Goal: Task Accomplishment & Management: Complete application form

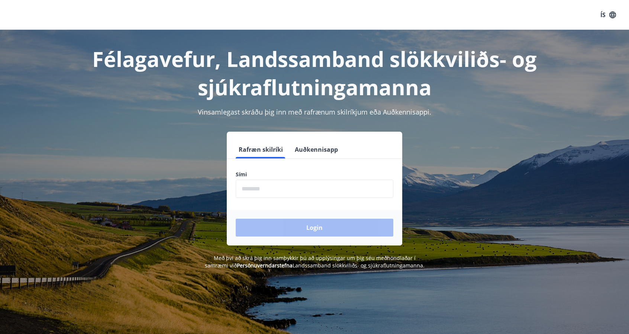
click at [262, 189] on input "phone" at bounding box center [315, 189] width 158 height 18
type input "********"
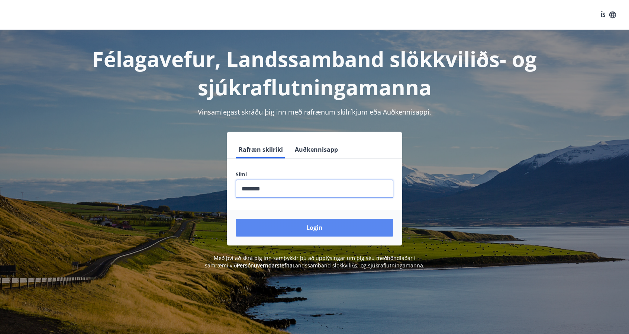
click at [322, 227] on button "Login" at bounding box center [315, 228] width 158 height 18
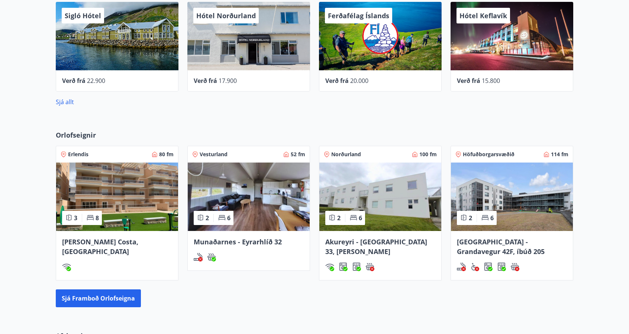
scroll to position [302, 0]
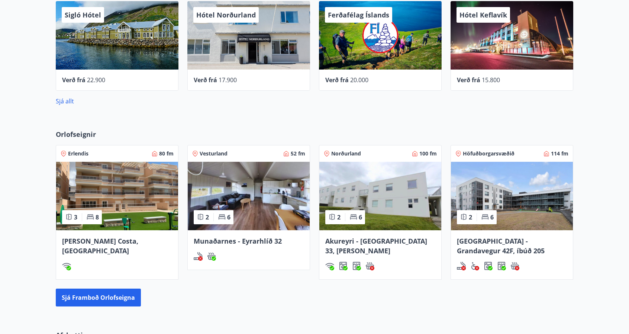
click at [395, 237] on span "Akureyri - [GEOGRAPHIC_DATA] 33, [PERSON_NAME]" at bounding box center [376, 246] width 102 height 19
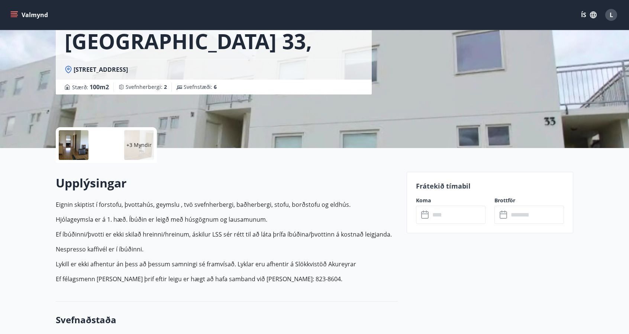
scroll to position [71, 0]
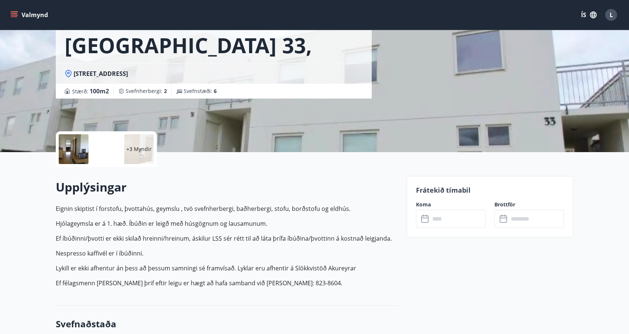
click at [429, 220] on icon at bounding box center [425, 219] width 9 height 9
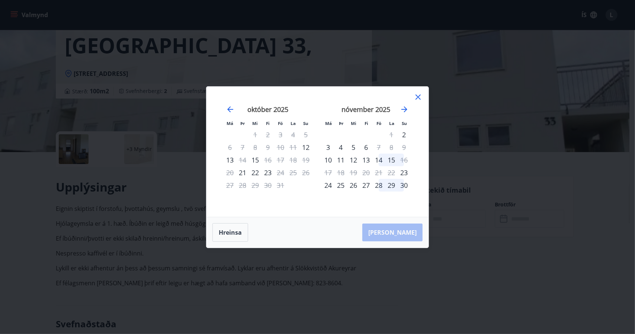
click at [417, 96] on icon at bounding box center [417, 96] width 5 height 5
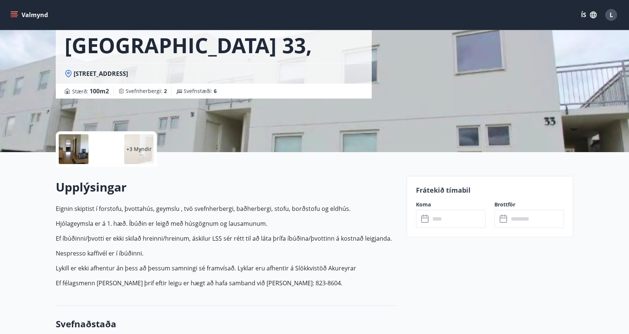
click at [16, 15] on icon "menu" at bounding box center [15, 15] width 8 height 1
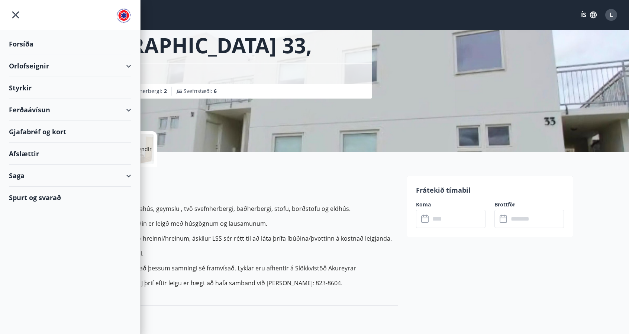
click at [22, 87] on div "Styrkir" at bounding box center [70, 88] width 122 height 22
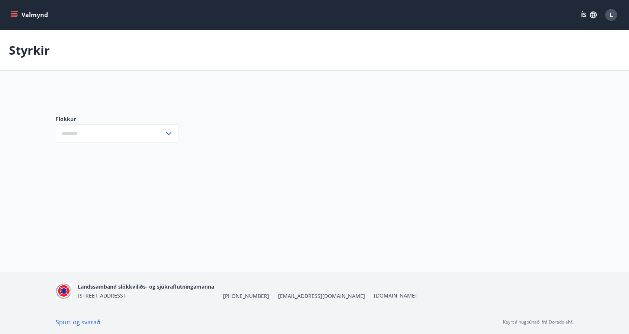
type input "***"
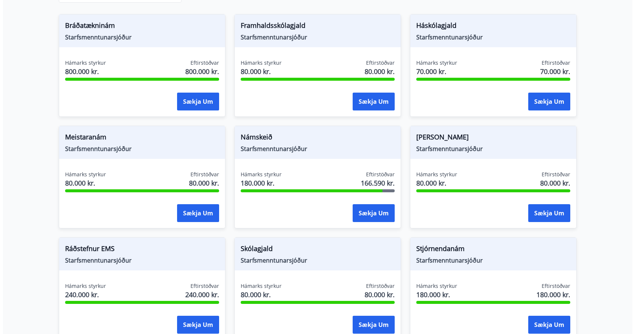
scroll to position [143, 0]
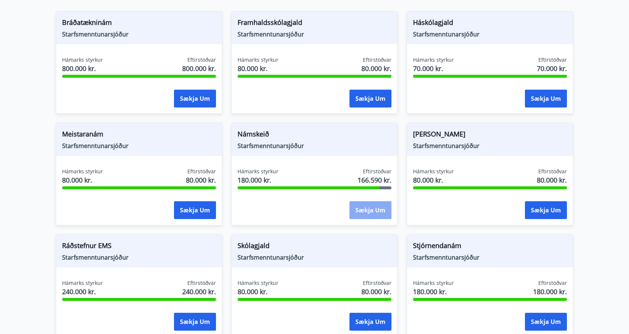
click at [372, 208] on button "Sækja um" at bounding box center [371, 210] width 42 height 18
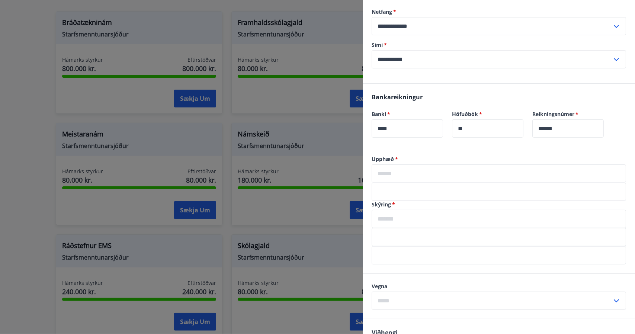
scroll to position [96, 0]
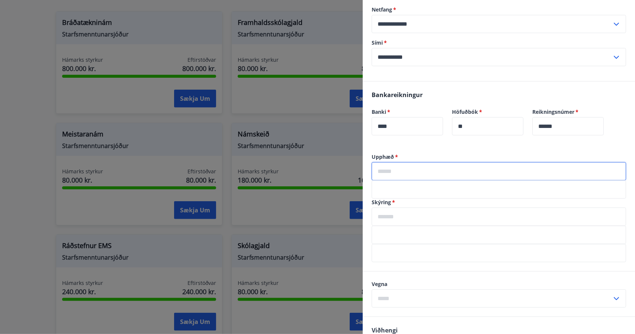
click at [399, 172] on input "text" at bounding box center [499, 171] width 254 height 18
type input "*****"
click at [389, 218] on input "text" at bounding box center [499, 217] width 254 height 18
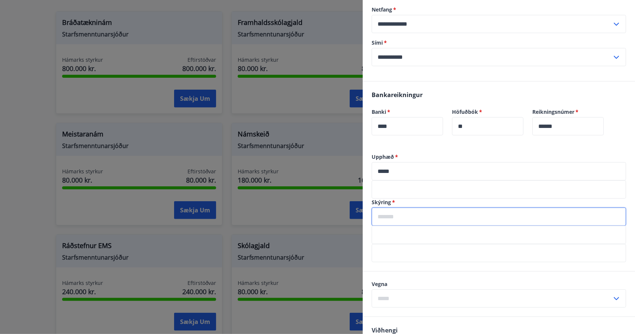
type input "********"
click at [614, 297] on icon at bounding box center [616, 298] width 5 height 3
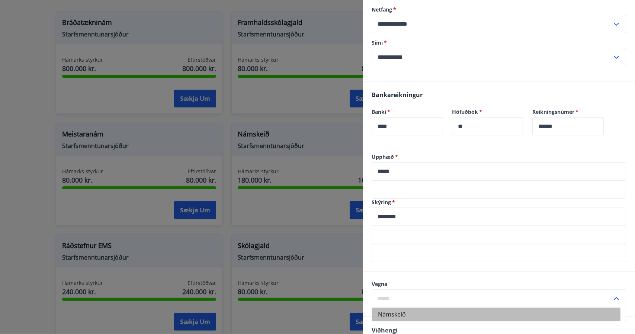
click at [397, 314] on li "Námskeið" at bounding box center [499, 314] width 254 height 13
type input "********"
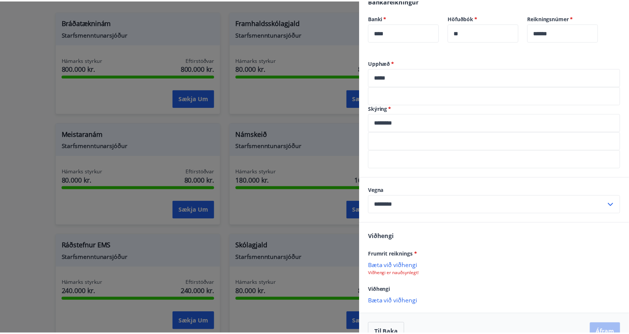
scroll to position [207, 0]
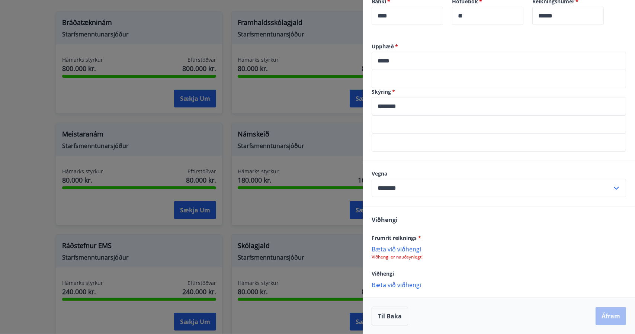
click at [403, 247] on p "Bæta við viðhengi" at bounding box center [499, 248] width 254 height 7
click at [99, 90] on div at bounding box center [317, 167] width 635 height 334
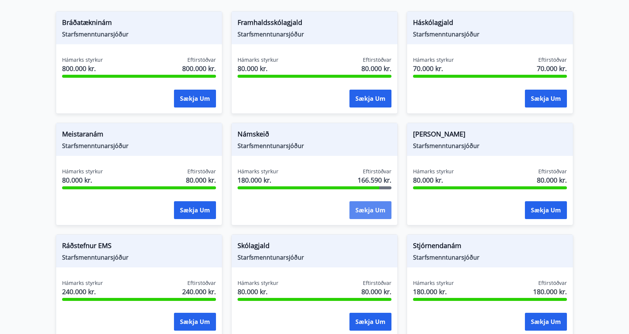
click at [372, 207] on button "Sækja um" at bounding box center [371, 210] width 42 height 18
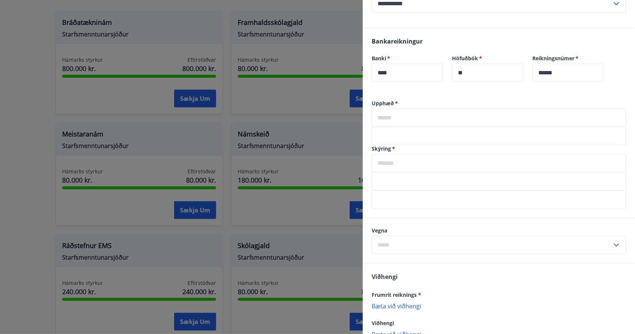
scroll to position [143, 0]
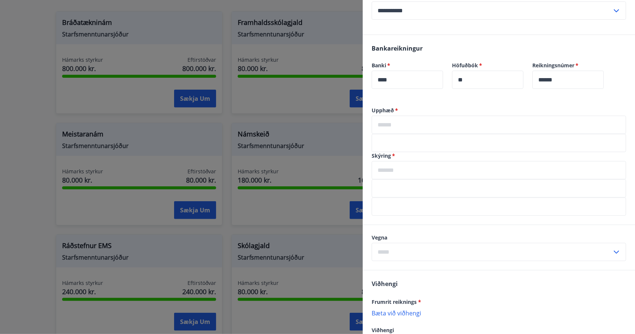
click at [400, 118] on input "text" at bounding box center [499, 125] width 254 height 18
type input "*****"
click at [386, 168] on input "text" at bounding box center [499, 170] width 254 height 18
type input "********"
click at [381, 259] on input "text" at bounding box center [492, 252] width 240 height 18
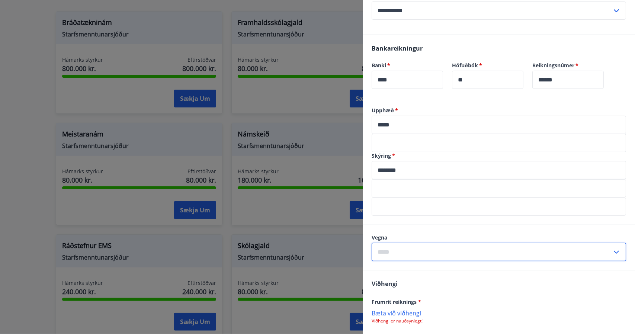
click at [381, 259] on input "text" at bounding box center [492, 252] width 240 height 18
click at [391, 315] on p "Bæta við viðhengi" at bounding box center [499, 312] width 254 height 7
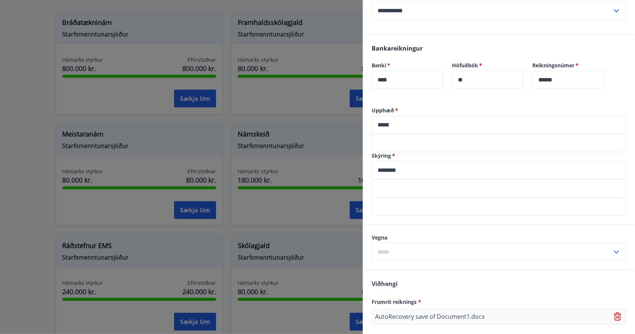
scroll to position [207, 0]
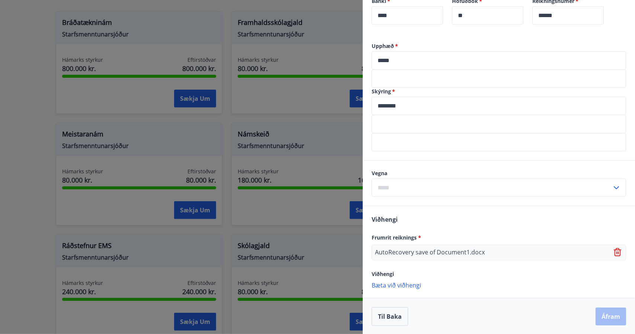
click at [597, 317] on div "Til baka Áfram" at bounding box center [499, 316] width 254 height 19
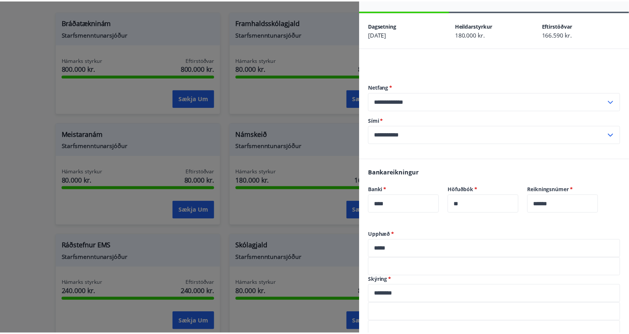
scroll to position [0, 0]
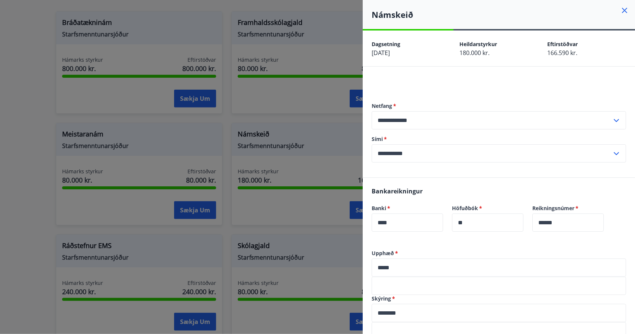
click at [620, 7] on icon at bounding box center [624, 10] width 9 height 9
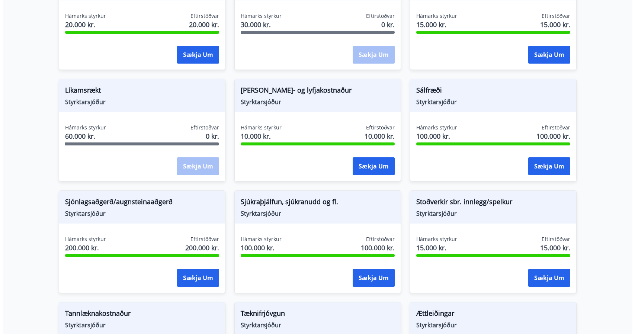
scroll to position [653, 0]
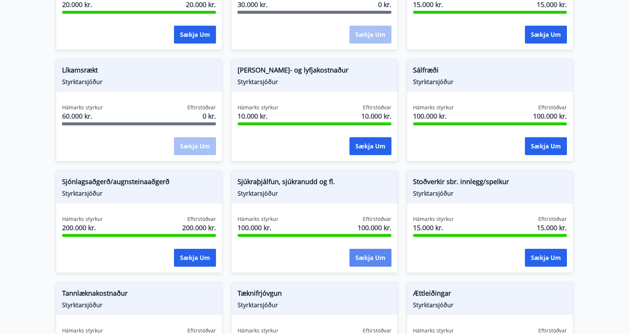
click at [371, 256] on button "Sækja um" at bounding box center [371, 258] width 42 height 18
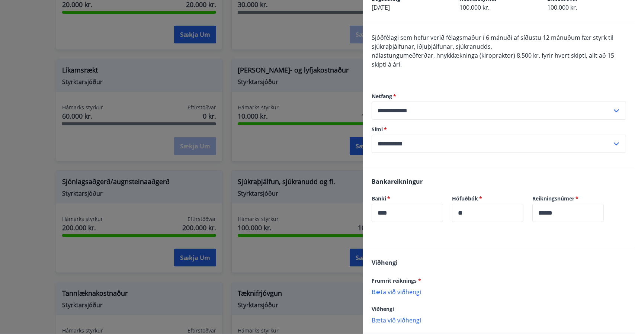
scroll to position [81, 0]
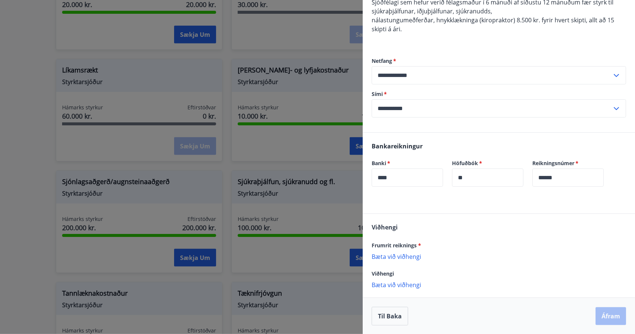
click at [391, 256] on p "Bæta við viðhengi" at bounding box center [499, 256] width 254 height 7
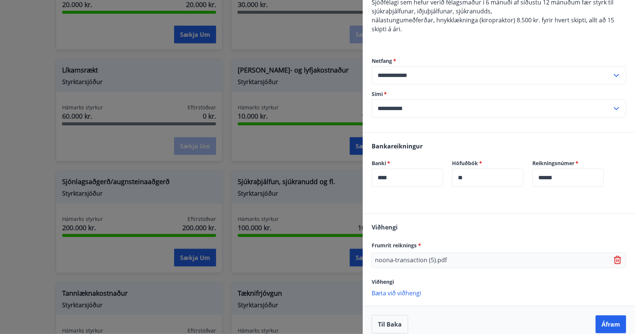
click at [391, 292] on p "Bæta við viðhengi" at bounding box center [499, 292] width 254 height 7
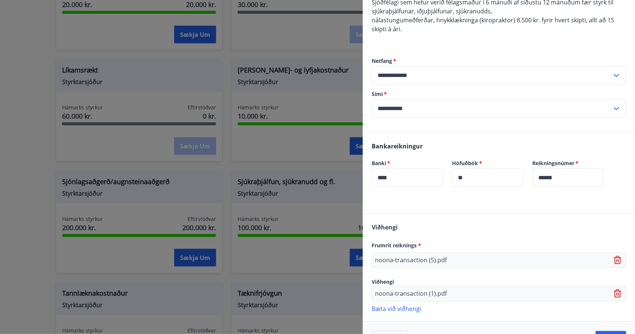
scroll to position [104, 0]
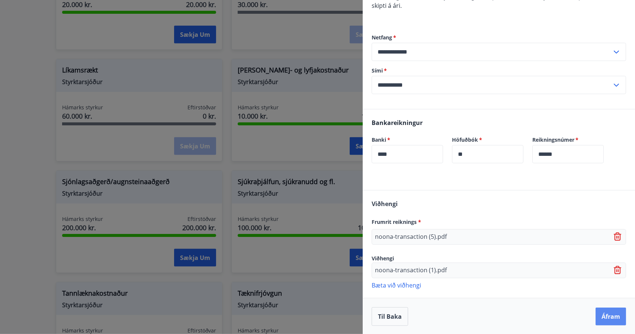
click at [604, 317] on button "Áfram" at bounding box center [611, 317] width 31 height 18
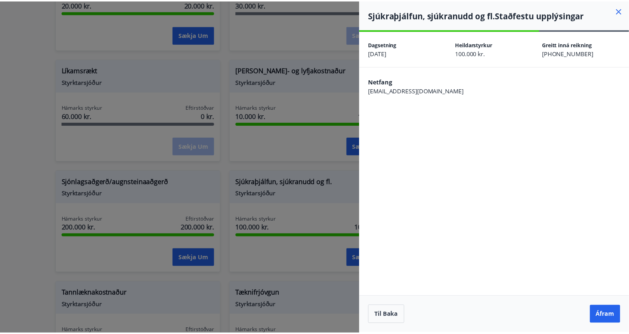
scroll to position [0, 0]
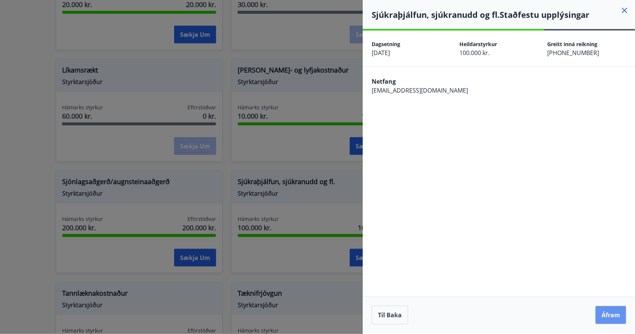
click at [604, 317] on button "Áfram" at bounding box center [611, 315] width 31 height 18
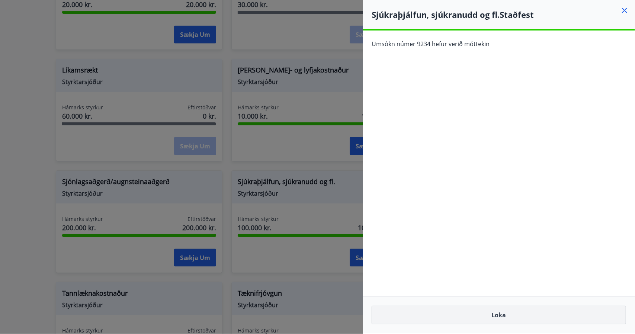
click at [499, 316] on button "Loka" at bounding box center [499, 315] width 254 height 19
